Goal: Entertainment & Leisure: Browse casually

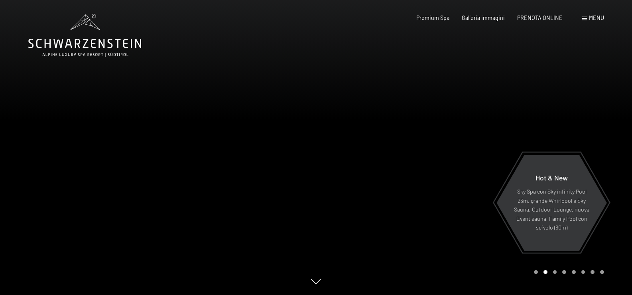
click at [587, 18] on span at bounding box center [585, 19] width 5 height 4
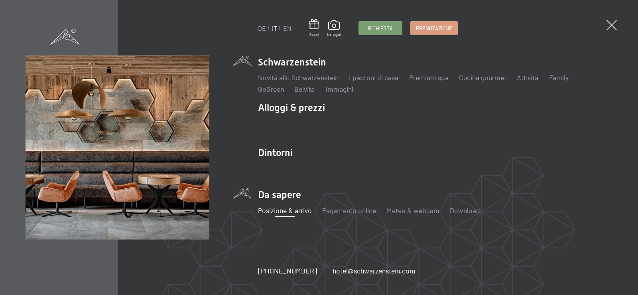
click at [277, 210] on link "Posizione & arrivo" at bounding box center [285, 210] width 54 height 9
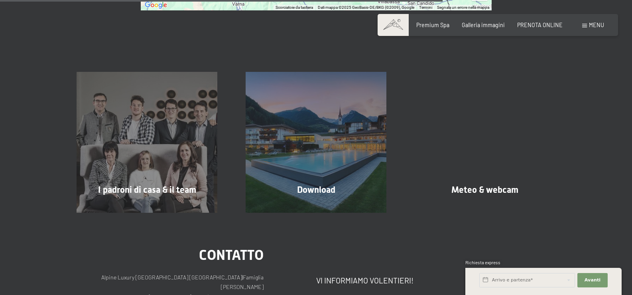
scroll to position [540, 0]
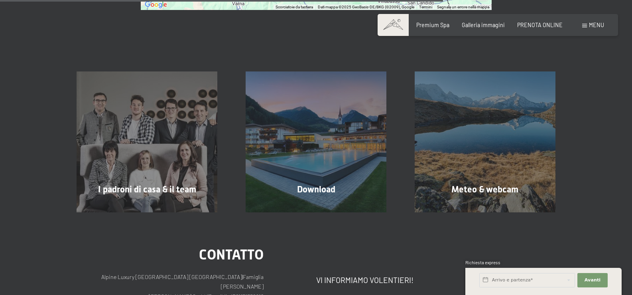
click at [439, 28] on div "Premium Spa Galleria immagini PRENOTA ONLINE" at bounding box center [484, 25] width 184 height 8
click at [438, 23] on span "Premium Spa" at bounding box center [433, 23] width 33 height 7
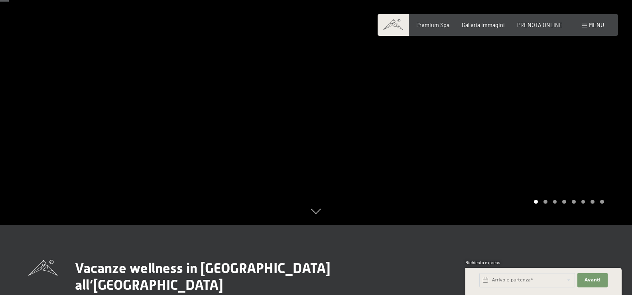
scroll to position [71, 0]
drag, startPoint x: 589, startPoint y: 25, endPoint x: 497, endPoint y: 32, distance: 91.6
click at [497, 29] on div "Prenotazione Richiesta Premium Spa Galleria immagini PRENOTA ONLINE Menu DE IT …" at bounding box center [498, 25] width 212 height 8
click at [493, 26] on span "Galleria immagini" at bounding box center [483, 23] width 43 height 7
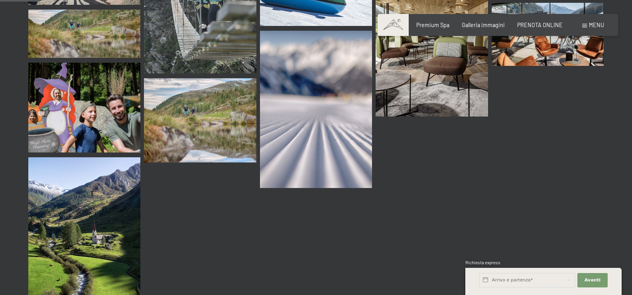
scroll to position [612, 0]
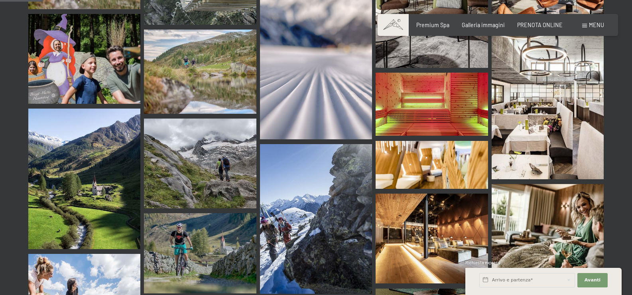
click at [448, 151] on img at bounding box center [432, 165] width 112 height 48
click at [433, 207] on img at bounding box center [432, 239] width 112 height 90
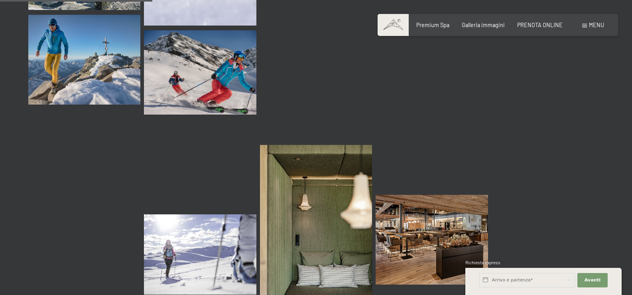
scroll to position [2157, 0]
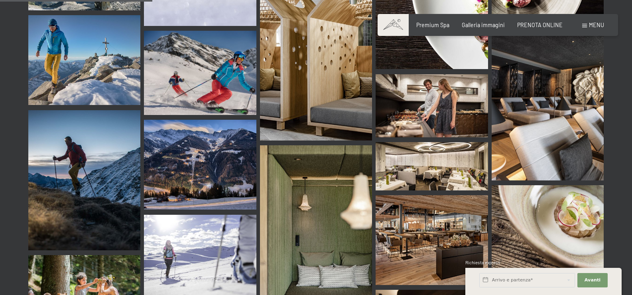
click at [545, 129] on img at bounding box center [548, 101] width 112 height 157
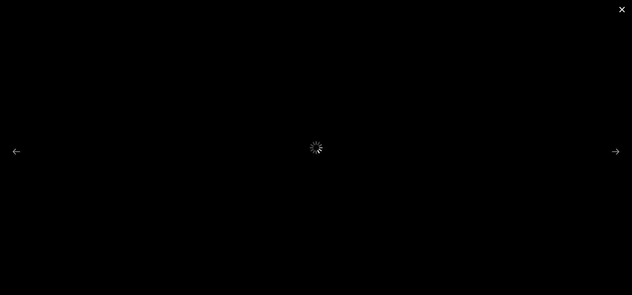
click at [624, 11] on button "Close gallery" at bounding box center [623, 9] width 20 height 19
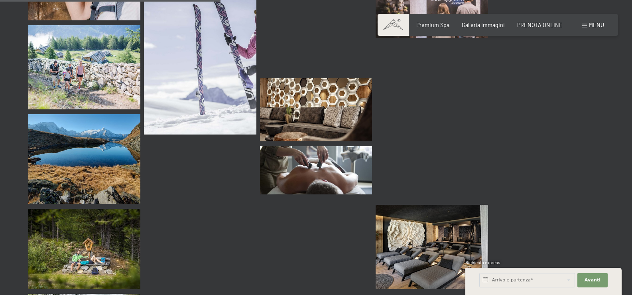
scroll to position [3138, 0]
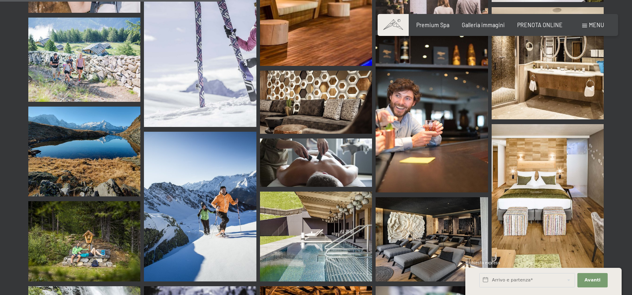
click at [546, 177] on img at bounding box center [548, 202] width 112 height 157
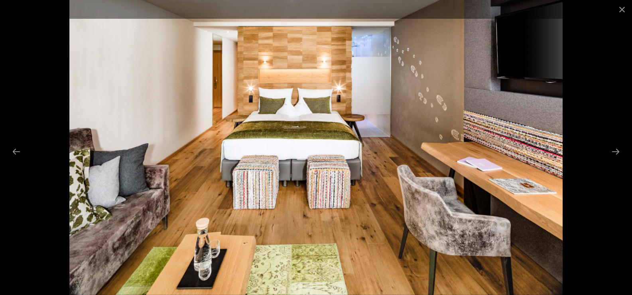
drag, startPoint x: 615, startPoint y: 150, endPoint x: 512, endPoint y: 144, distance: 103.9
click at [512, 144] on div at bounding box center [316, 147] width 632 height 295
drag, startPoint x: 615, startPoint y: 150, endPoint x: 469, endPoint y: 111, distance: 151.6
click at [471, 119] on div at bounding box center [316, 147] width 632 height 295
click at [366, 83] on img at bounding box center [316, 147] width 494 height 295
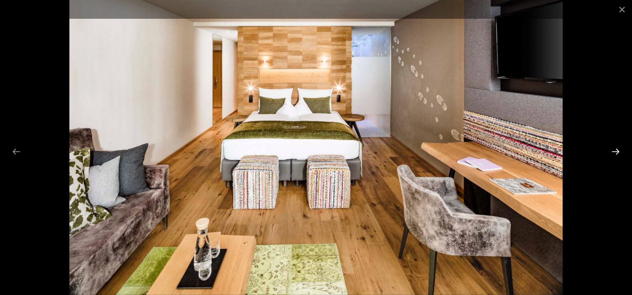
click at [614, 153] on button "Next slide" at bounding box center [616, 152] width 17 height 16
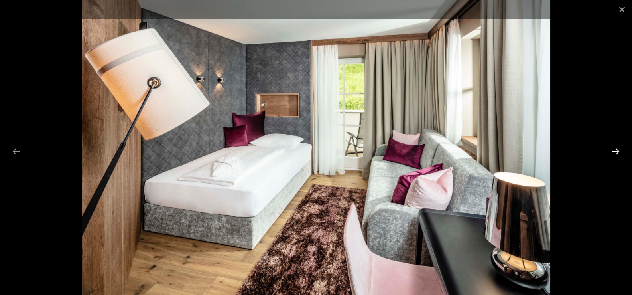
click at [616, 150] on button "Next slide" at bounding box center [616, 152] width 17 height 16
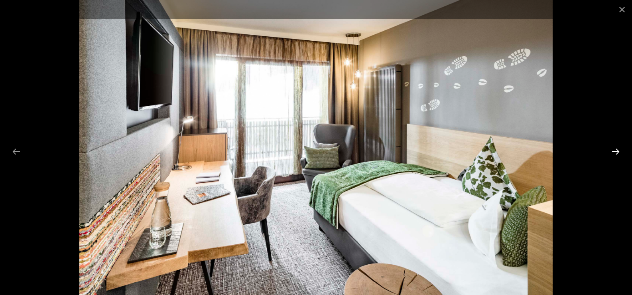
click at [616, 150] on button "Next slide" at bounding box center [616, 152] width 17 height 16
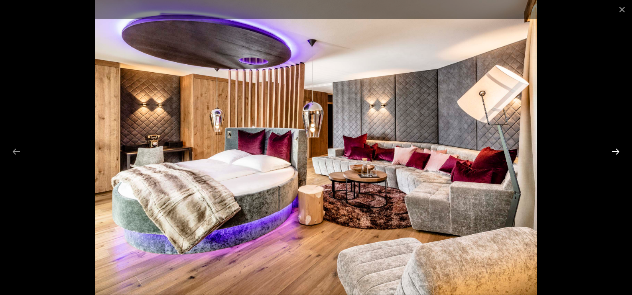
click at [616, 150] on button "Next slide" at bounding box center [616, 152] width 17 height 16
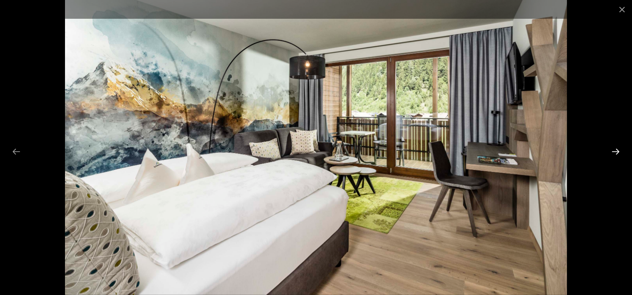
click at [616, 150] on button "Next slide" at bounding box center [616, 152] width 17 height 16
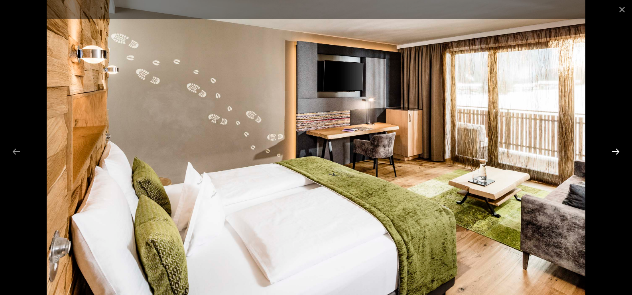
click at [616, 150] on button "Next slide" at bounding box center [616, 152] width 17 height 16
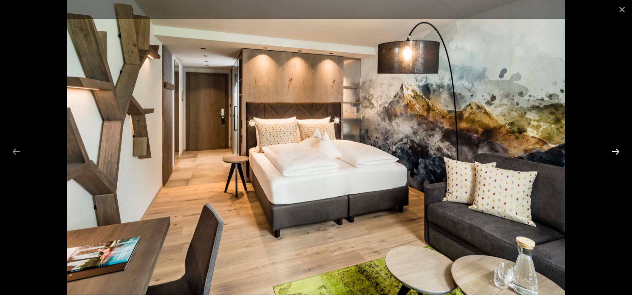
click at [616, 150] on button "Next slide" at bounding box center [616, 152] width 17 height 16
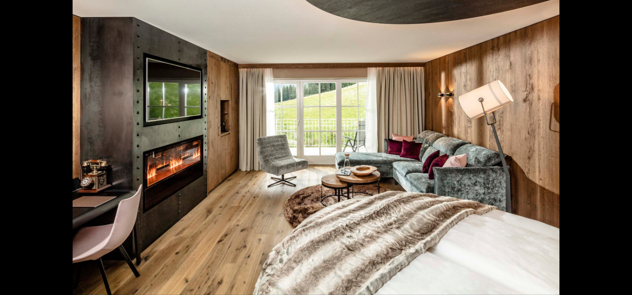
click at [616, 150] on button "Next slide" at bounding box center [620, 152] width 17 height 16
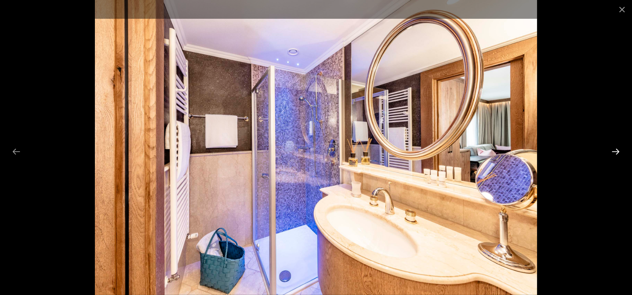
click at [616, 150] on button "Next slide" at bounding box center [616, 152] width 17 height 16
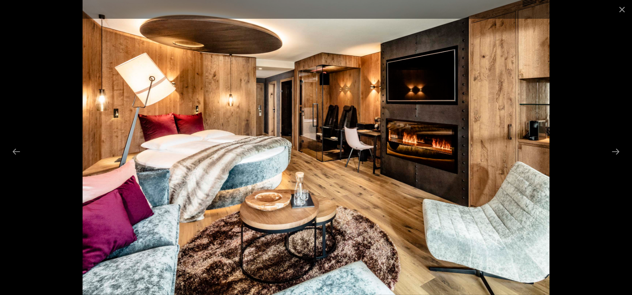
drag, startPoint x: 616, startPoint y: 150, endPoint x: 490, endPoint y: 149, distance: 126.5
click at [490, 149] on div at bounding box center [316, 147] width 632 height 295
click at [617, 148] on button "Next slide" at bounding box center [616, 152] width 17 height 16
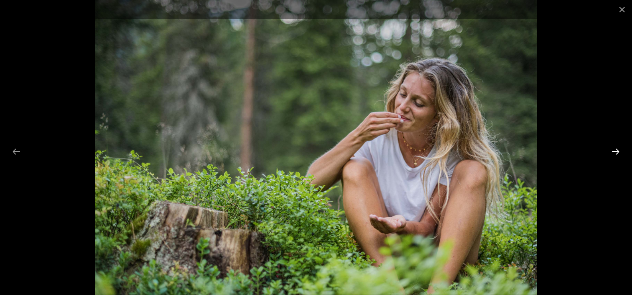
click at [615, 151] on button "Next slide" at bounding box center [616, 152] width 17 height 16
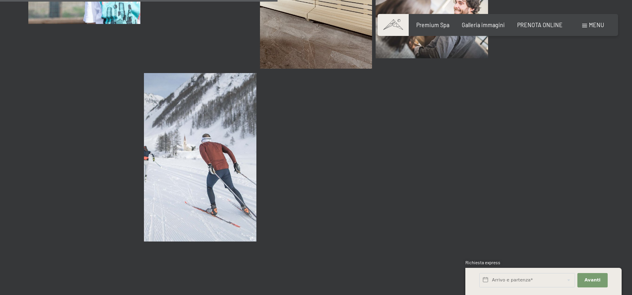
scroll to position [3930, 0]
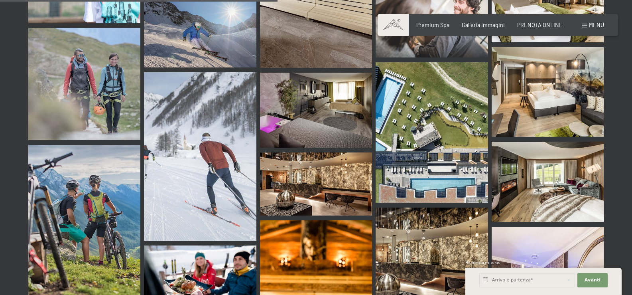
click at [355, 83] on img at bounding box center [316, 110] width 112 height 75
click at [457, 160] on img at bounding box center [432, 132] width 112 height 140
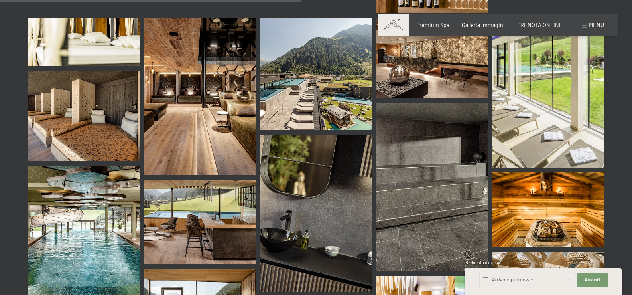
scroll to position [4405, 0]
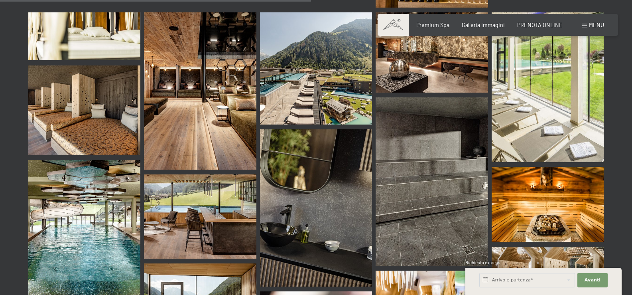
click at [321, 65] on img at bounding box center [316, 68] width 112 height 112
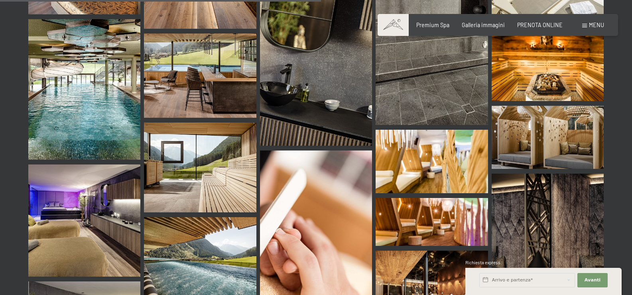
scroll to position [4545, 0]
click at [95, 92] on img at bounding box center [84, 90] width 112 height 140
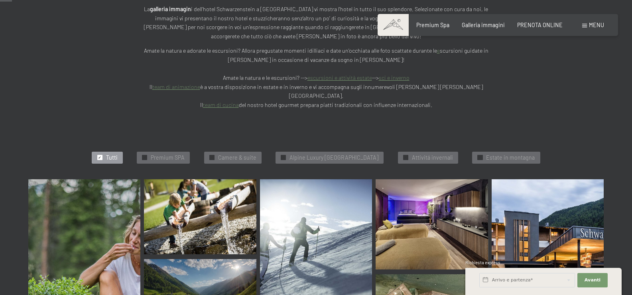
scroll to position [170, 0]
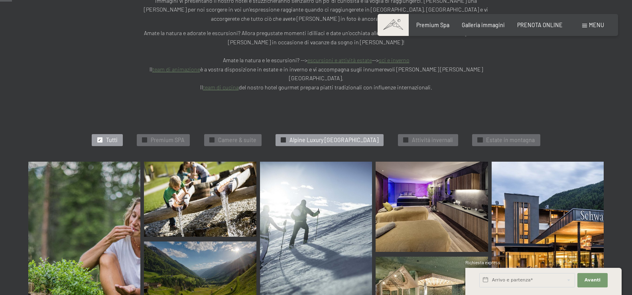
click at [314, 136] on span "Alpine Luxury [GEOGRAPHIC_DATA]" at bounding box center [334, 140] width 89 height 8
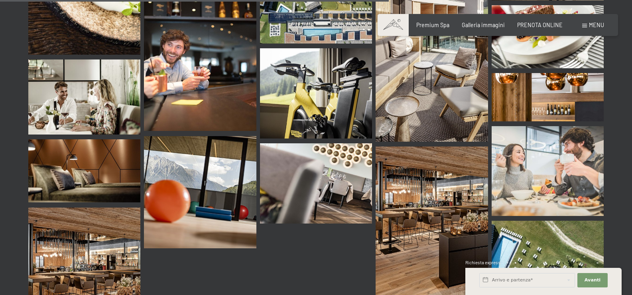
scroll to position [998, 0]
click at [413, 193] on img at bounding box center [432, 222] width 112 height 150
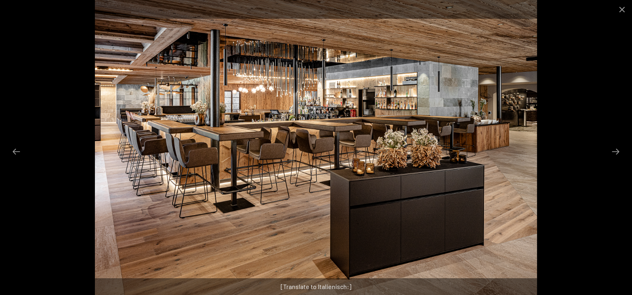
click at [258, 199] on img at bounding box center [316, 147] width 443 height 295
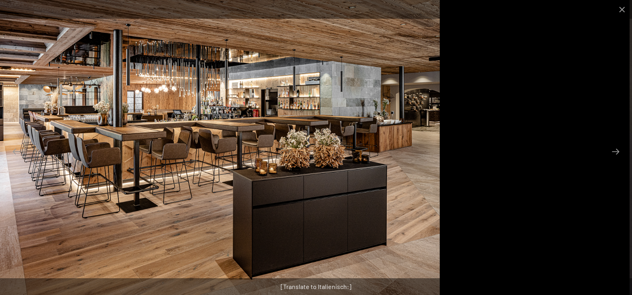
drag, startPoint x: 325, startPoint y: 181, endPoint x: 236, endPoint y: 181, distance: 89.4
click at [228, 181] on img at bounding box center [219, 147] width 443 height 295
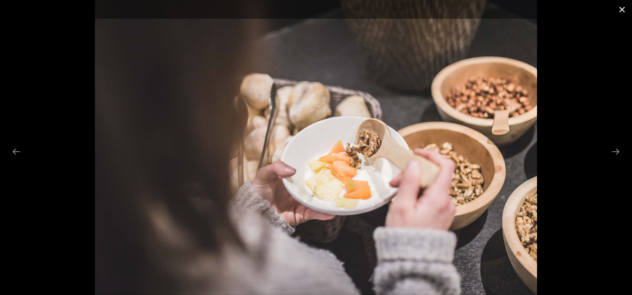
click at [625, 9] on button "Close gallery" at bounding box center [623, 9] width 20 height 19
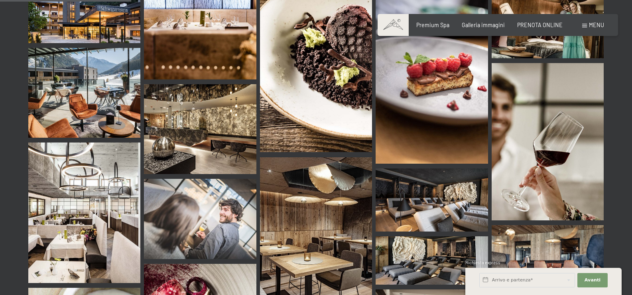
scroll to position [335, 0]
